Goal: Find specific page/section: Find specific page/section

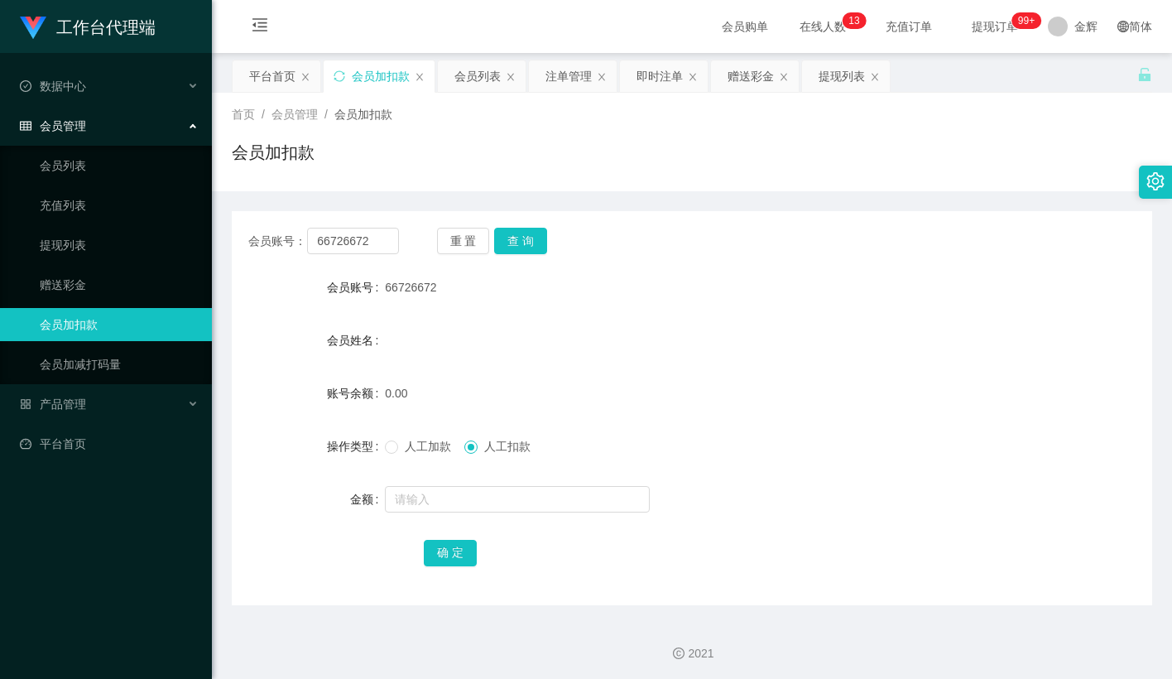
click at [713, 228] on div "会员账号： 66726672 重 置 查 询" at bounding box center [692, 241] width 920 height 26
click at [88, 164] on link "会员列表" at bounding box center [119, 165] width 159 height 33
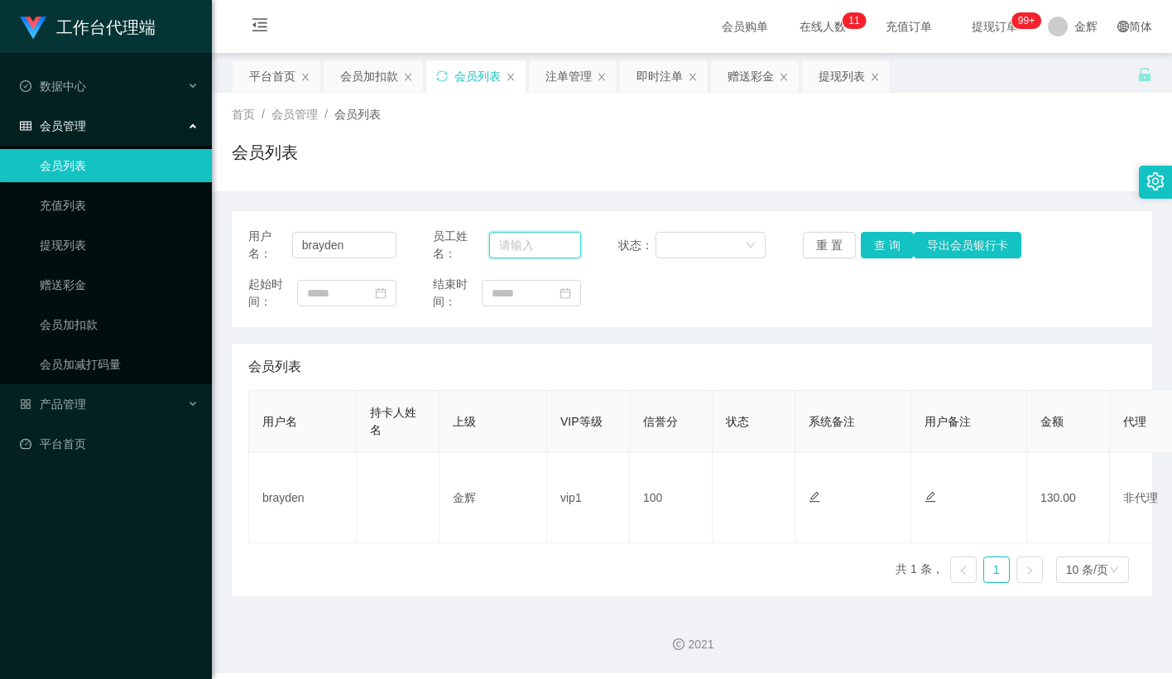
click at [525, 236] on input "text" at bounding box center [535, 245] width 92 height 26
click at [351, 236] on input "brayden" at bounding box center [344, 245] width 104 height 26
paste input "Nicole25"
type input "Nicole25"
click at [865, 247] on button "查 询" at bounding box center [887, 245] width 53 height 26
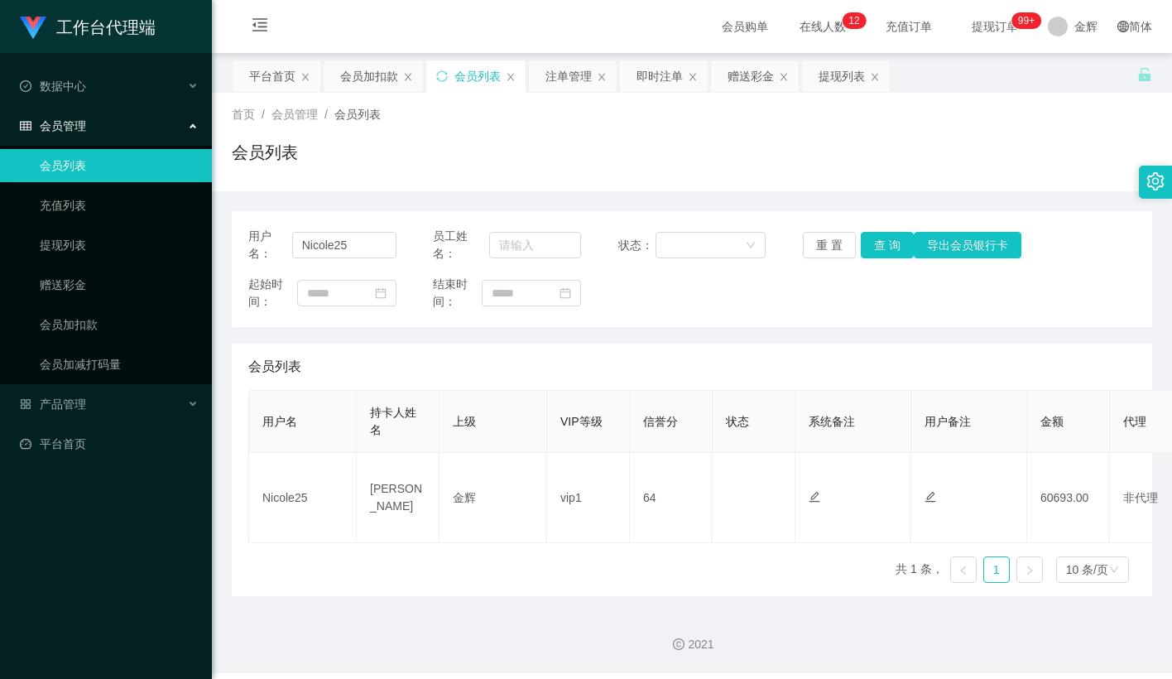
click at [725, 142] on div "会员列表" at bounding box center [692, 159] width 920 height 38
